Goal: Navigation & Orientation: Find specific page/section

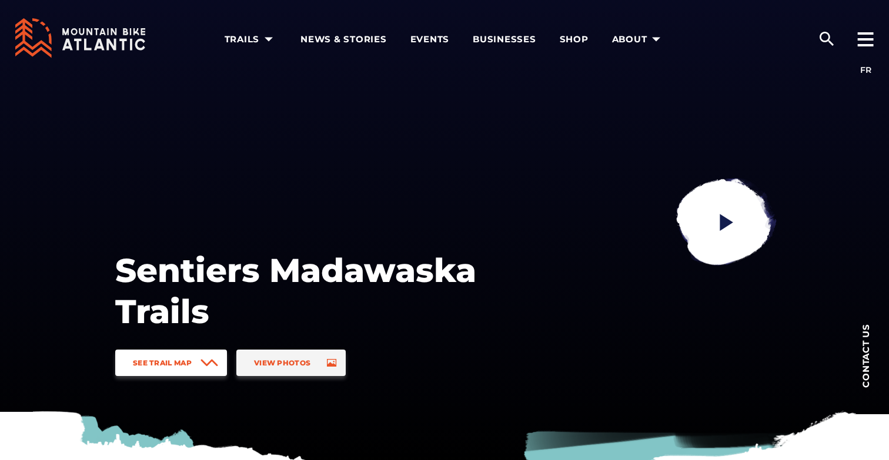
click at [186, 361] on span "See Trail Map" at bounding box center [162, 363] width 59 height 9
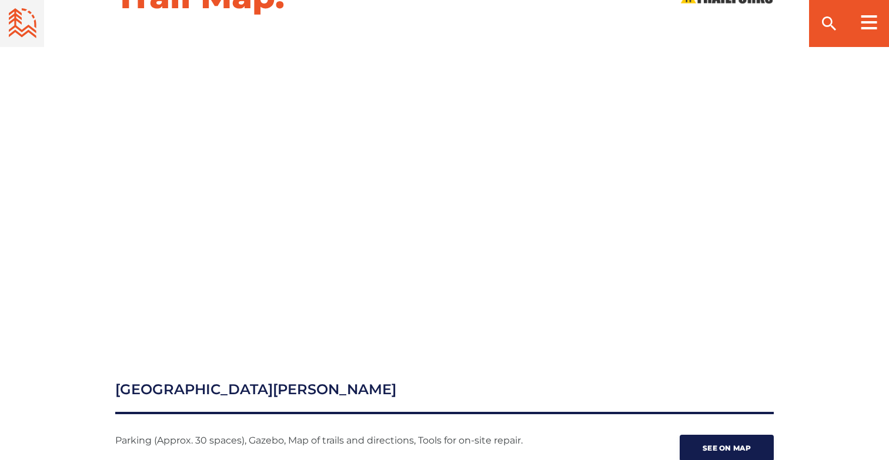
scroll to position [1270, 0]
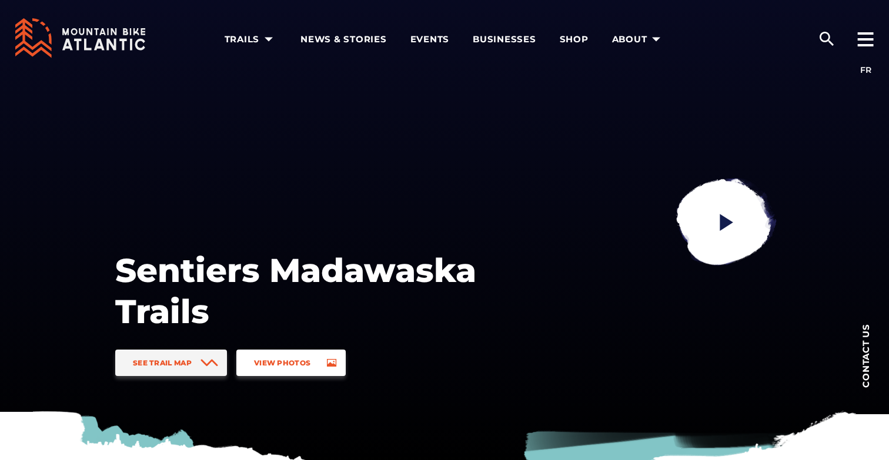
click at [294, 361] on span "View Photos" at bounding box center [282, 363] width 56 height 9
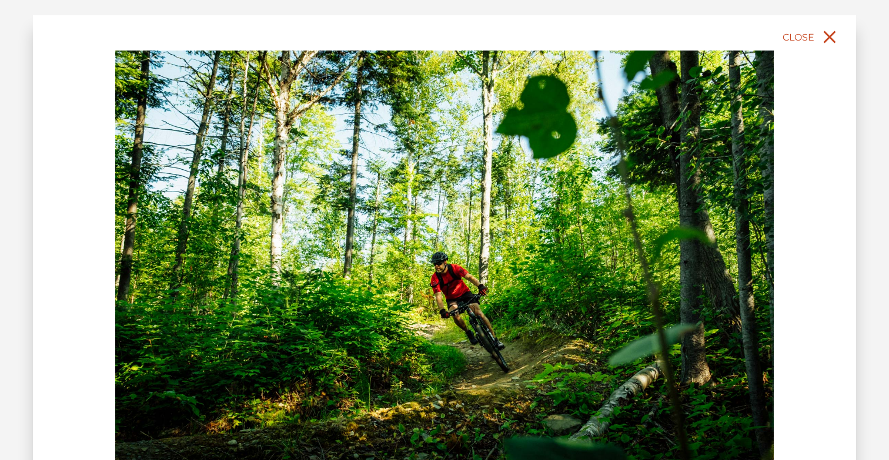
click at [803, 32] on span "Close" at bounding box center [799, 37] width 32 height 11
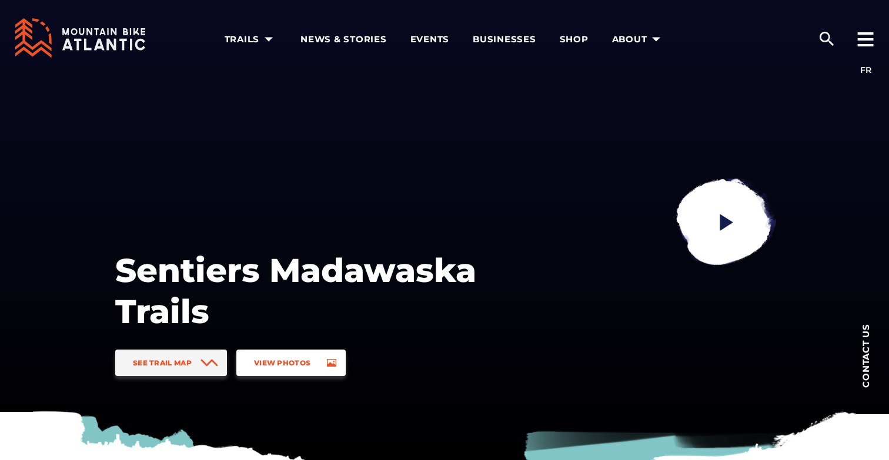
click at [313, 356] on link "View Photos" at bounding box center [290, 363] width 109 height 26
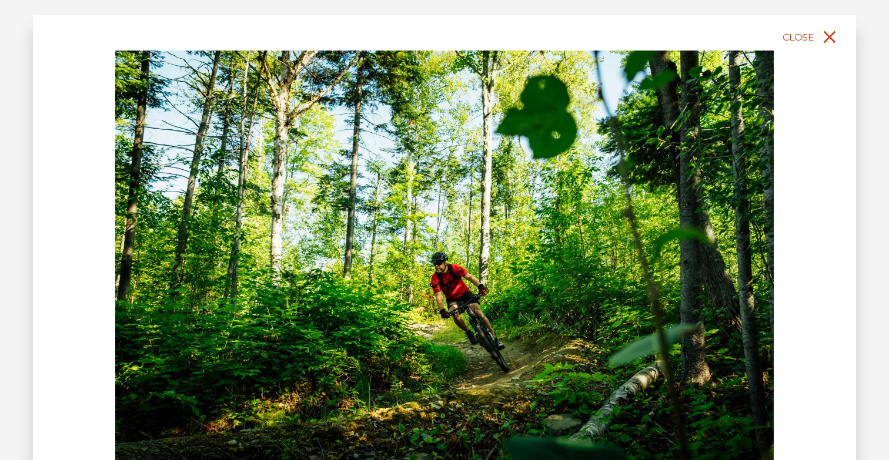
click at [799, 34] on span "Close" at bounding box center [799, 37] width 32 height 11
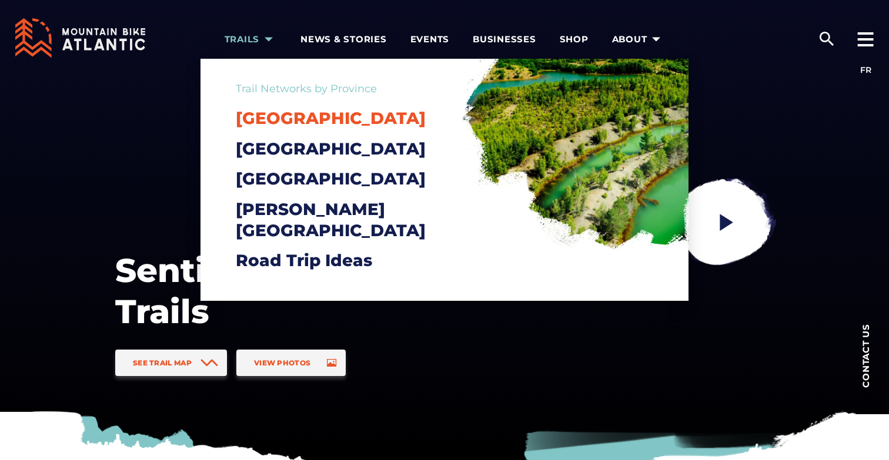
click at [264, 116] on span "[GEOGRAPHIC_DATA]" at bounding box center [331, 118] width 190 height 20
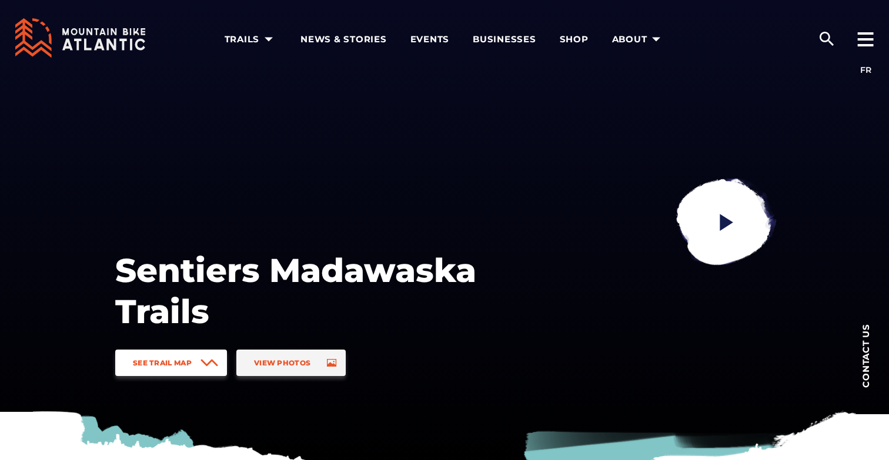
click at [172, 362] on span "See Trail Map" at bounding box center [162, 363] width 59 height 9
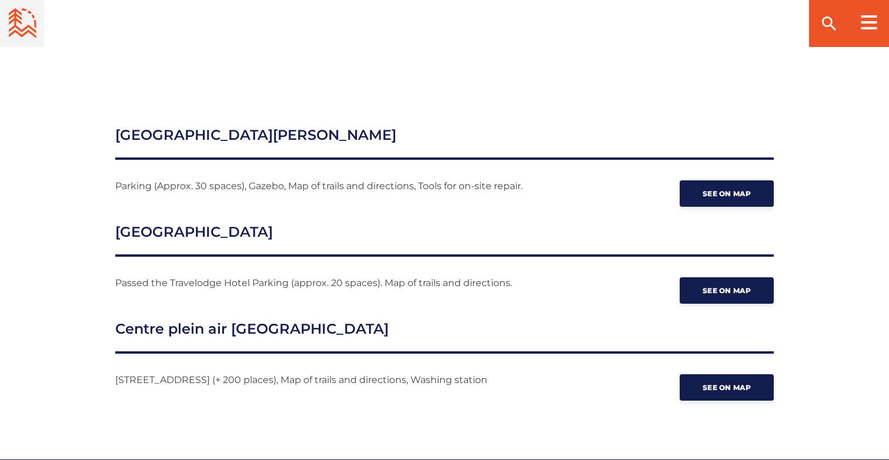
scroll to position [1513, 0]
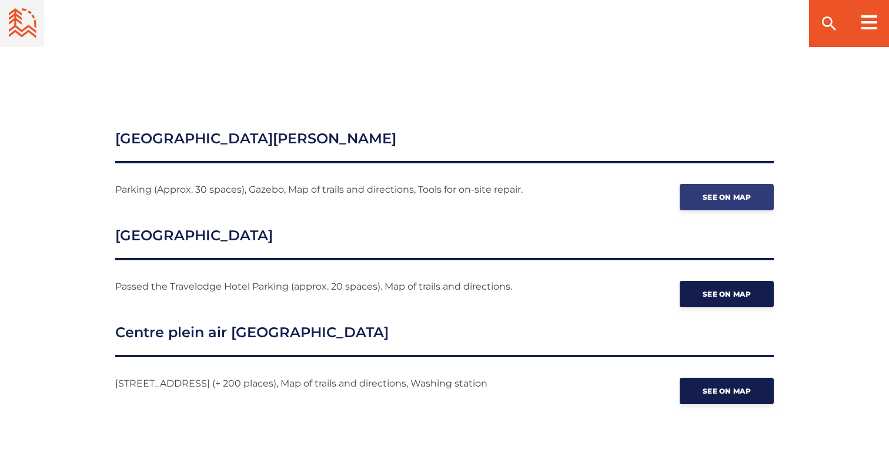
click at [715, 193] on span "See on map" at bounding box center [727, 197] width 48 height 9
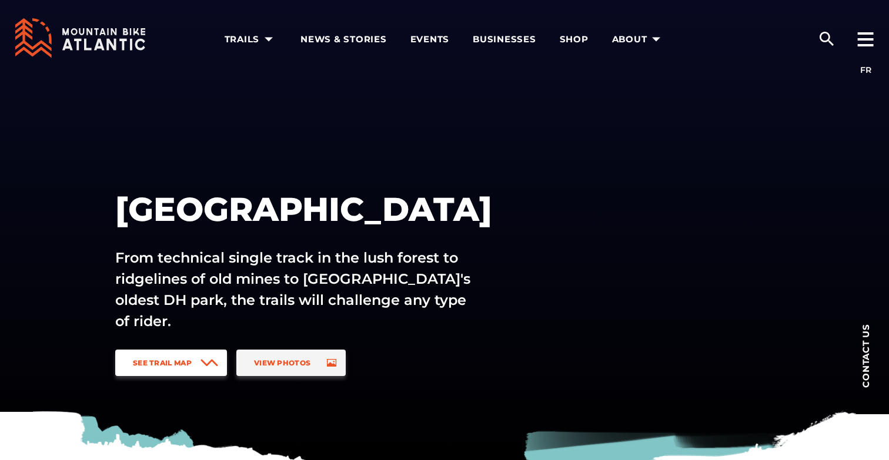
click at [200, 359] on link "See Trail Map" at bounding box center [171, 363] width 112 height 26
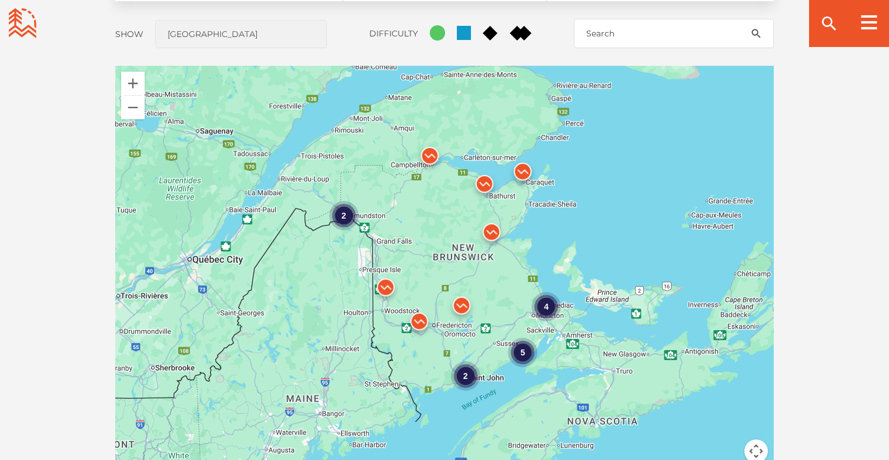
scroll to position [1035, 0]
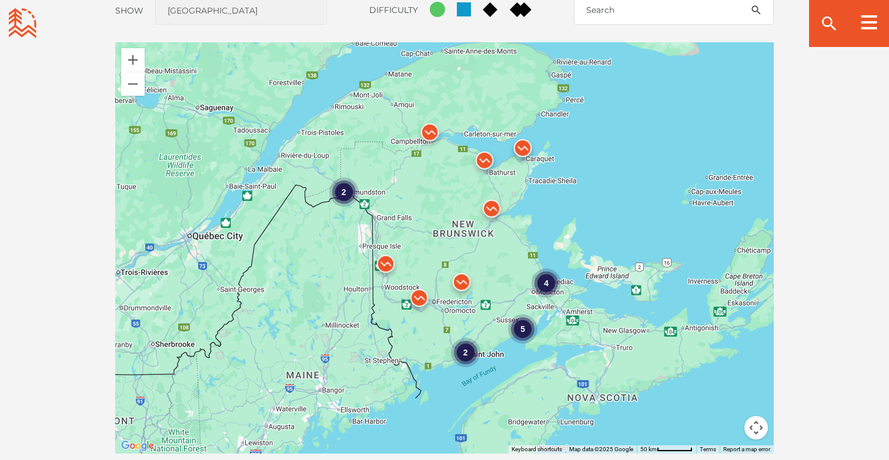
click at [465, 279] on img at bounding box center [461, 285] width 35 height 35
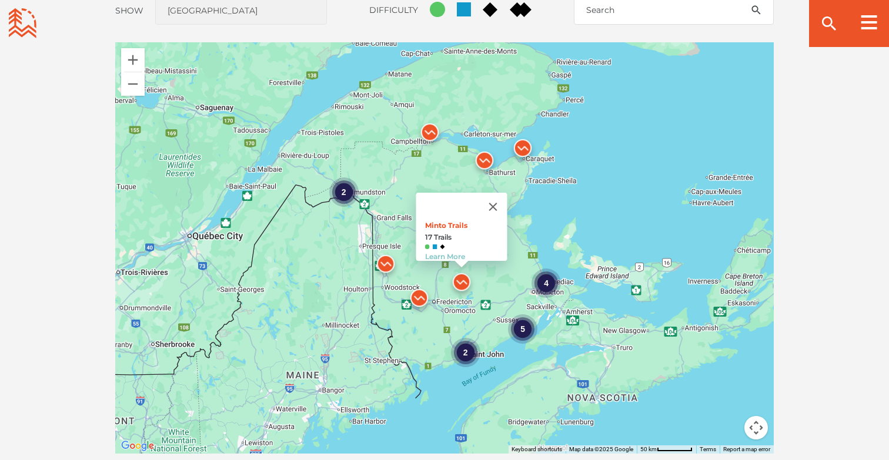
click at [418, 292] on img at bounding box center [419, 300] width 35 height 35
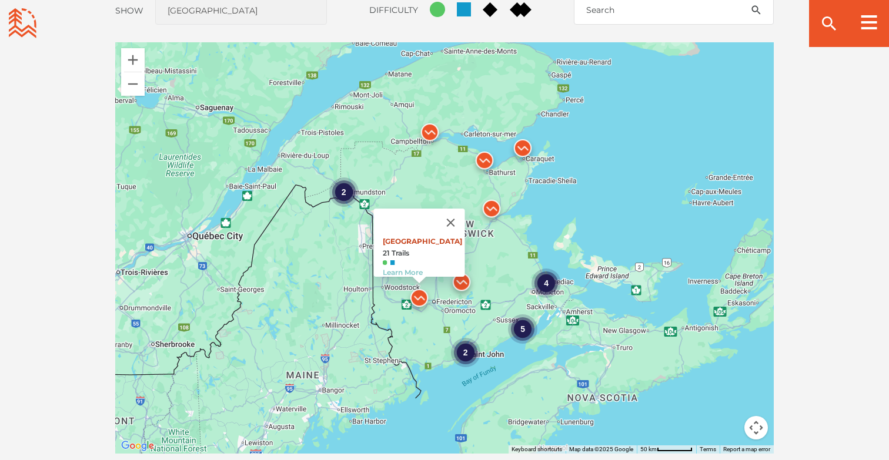
click at [405, 237] on link "Woolastook Park" at bounding box center [422, 241] width 79 height 9
click at [459, 210] on button "Close" at bounding box center [451, 223] width 28 height 28
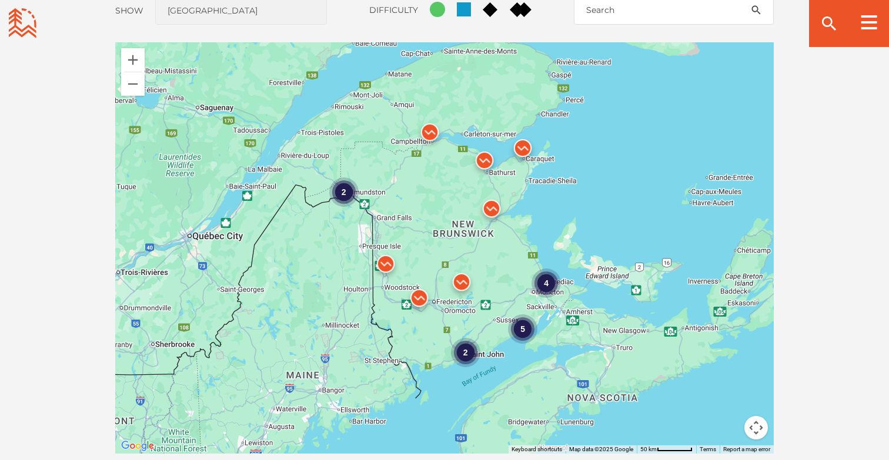
click at [385, 261] on img at bounding box center [385, 266] width 35 height 35
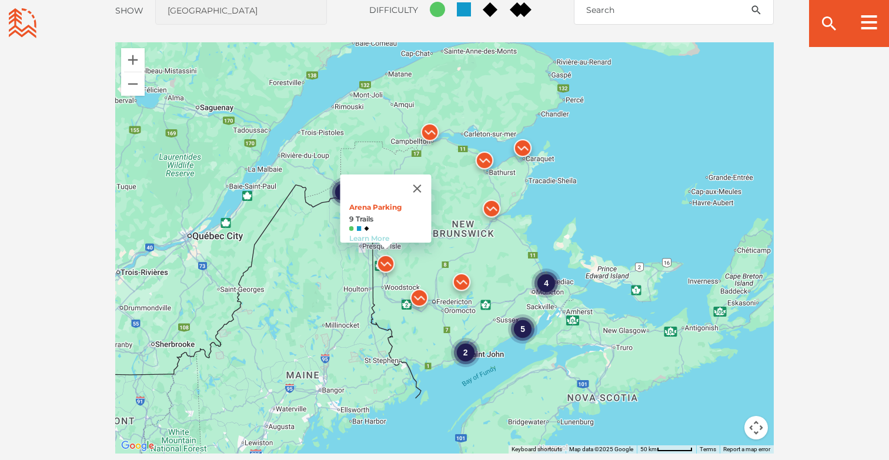
click at [363, 234] on link "Learn More" at bounding box center [369, 238] width 40 height 9
click at [423, 176] on button "Close" at bounding box center [417, 189] width 28 height 28
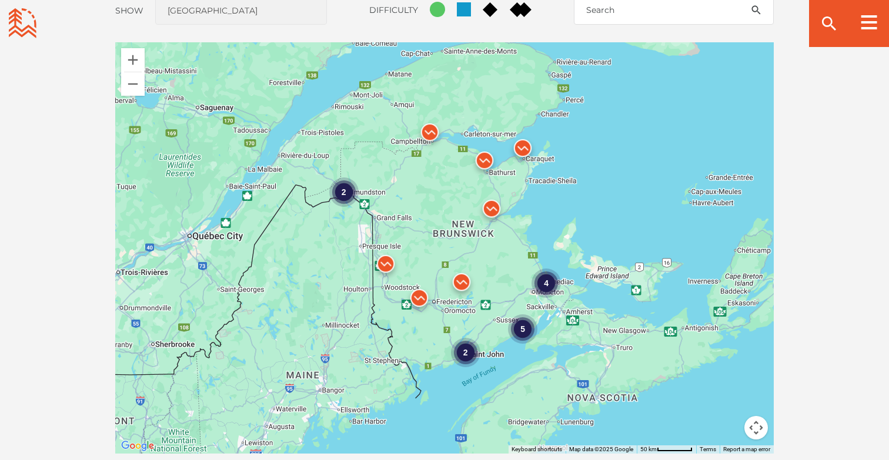
click at [345, 188] on div "2" at bounding box center [343, 192] width 29 height 29
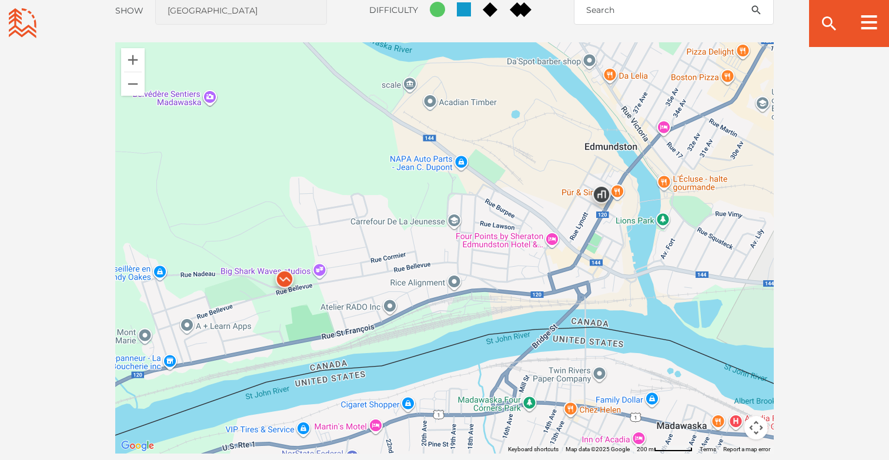
click at [195, 103] on div at bounding box center [444, 248] width 659 height 412
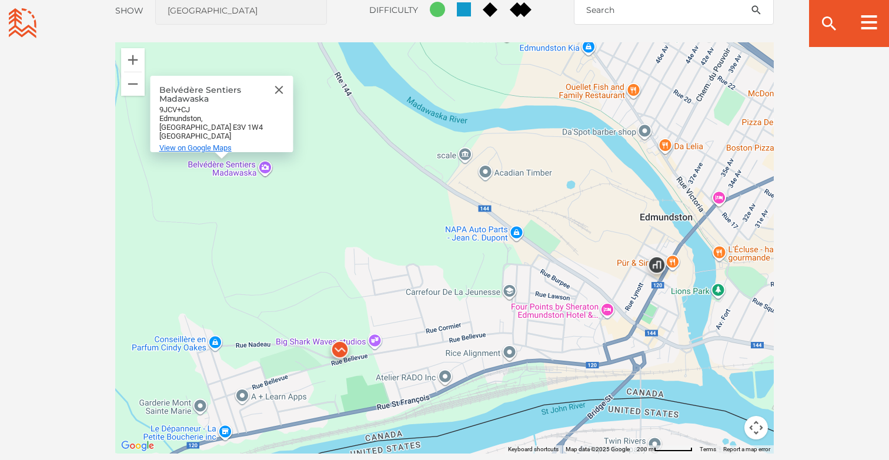
click at [216, 143] on span "View on Google Maps" at bounding box center [195, 147] width 72 height 9
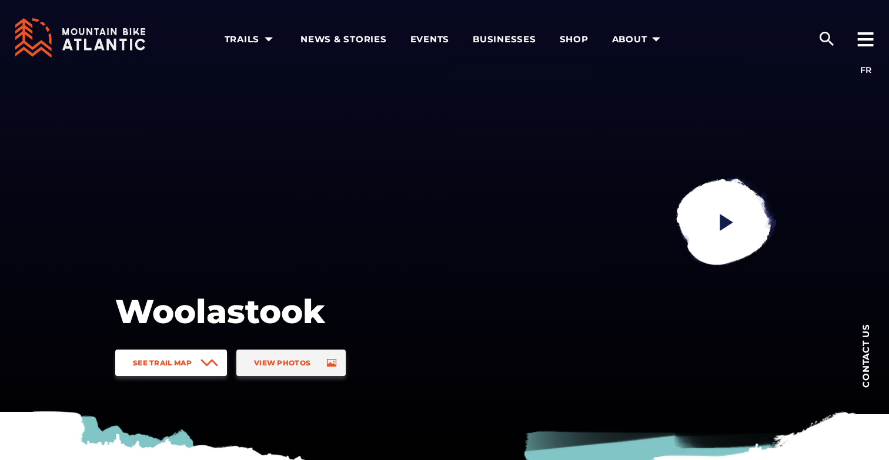
click at [151, 361] on span "See Trail Map" at bounding box center [162, 363] width 59 height 9
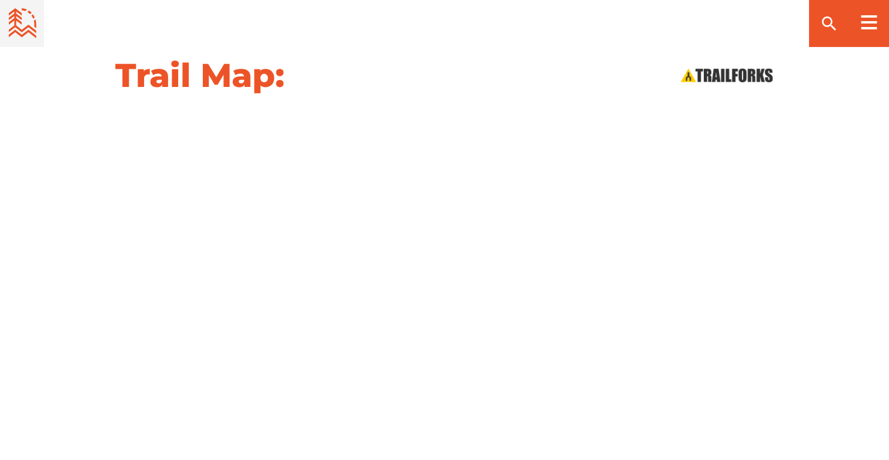
scroll to position [1288, 0]
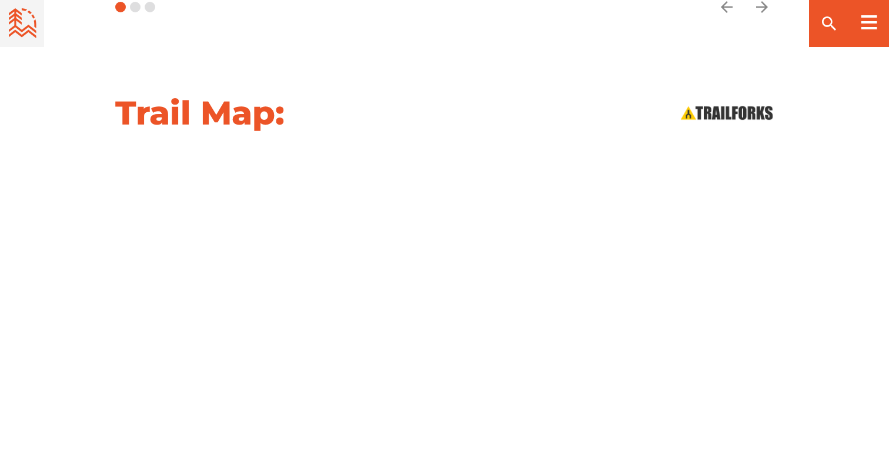
scroll to position [1154, 0]
